Goal: Navigation & Orientation: Find specific page/section

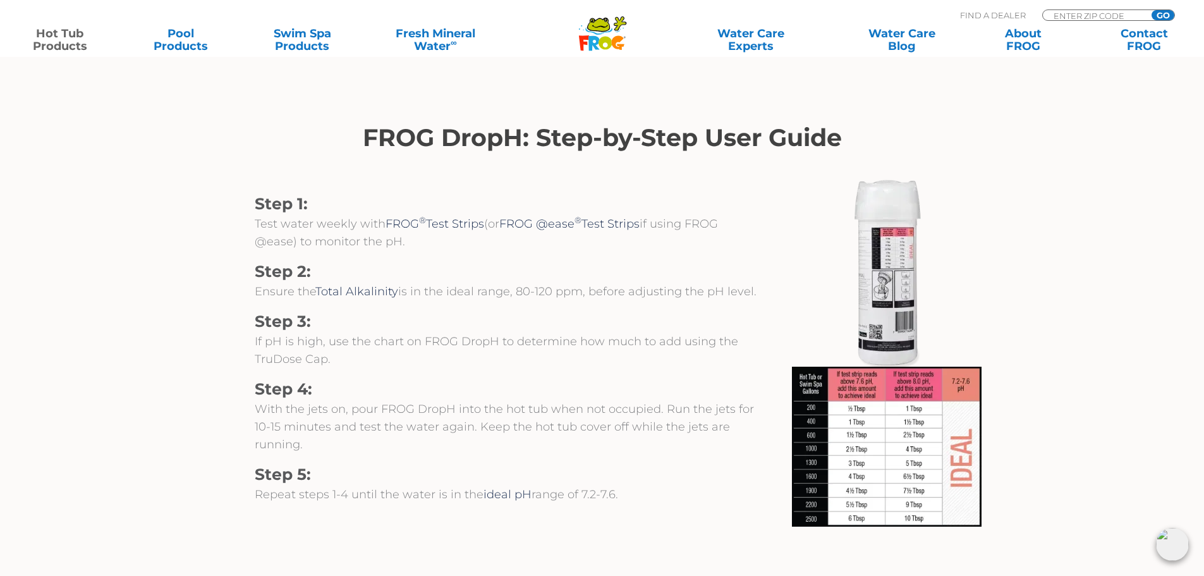
drag, startPoint x: 0, startPoint y: 0, endPoint x: 78, endPoint y: 44, distance: 89.5
click at [78, 44] on link "Hot Tub Products" at bounding box center [60, 39] width 94 height 25
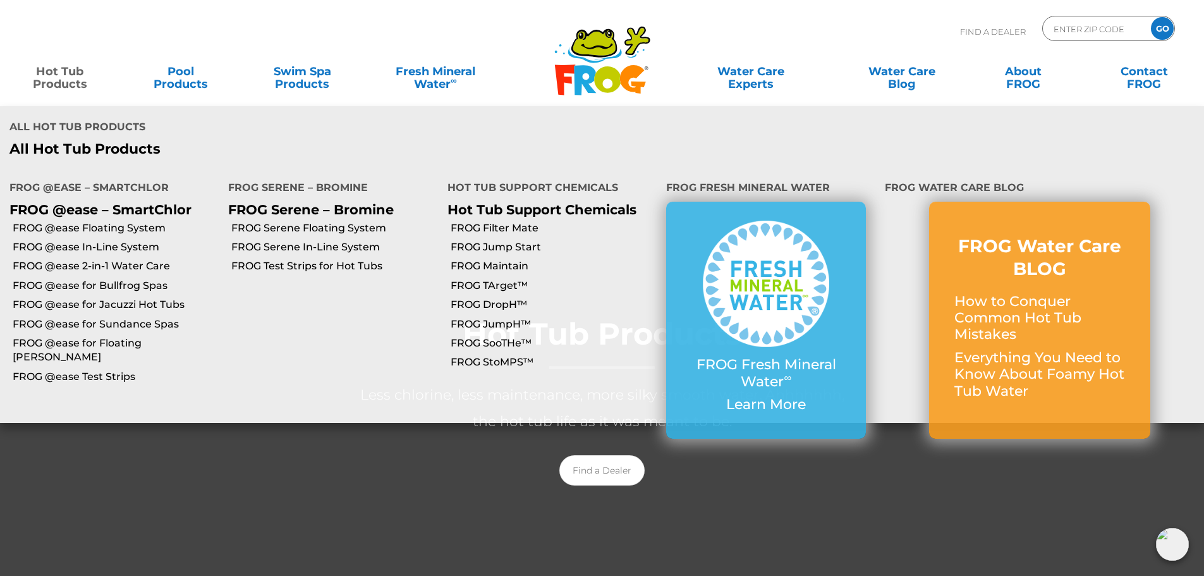
click at [64, 67] on link "Hot Tub Products" at bounding box center [60, 71] width 94 height 25
